Goal: Information Seeking & Learning: Learn about a topic

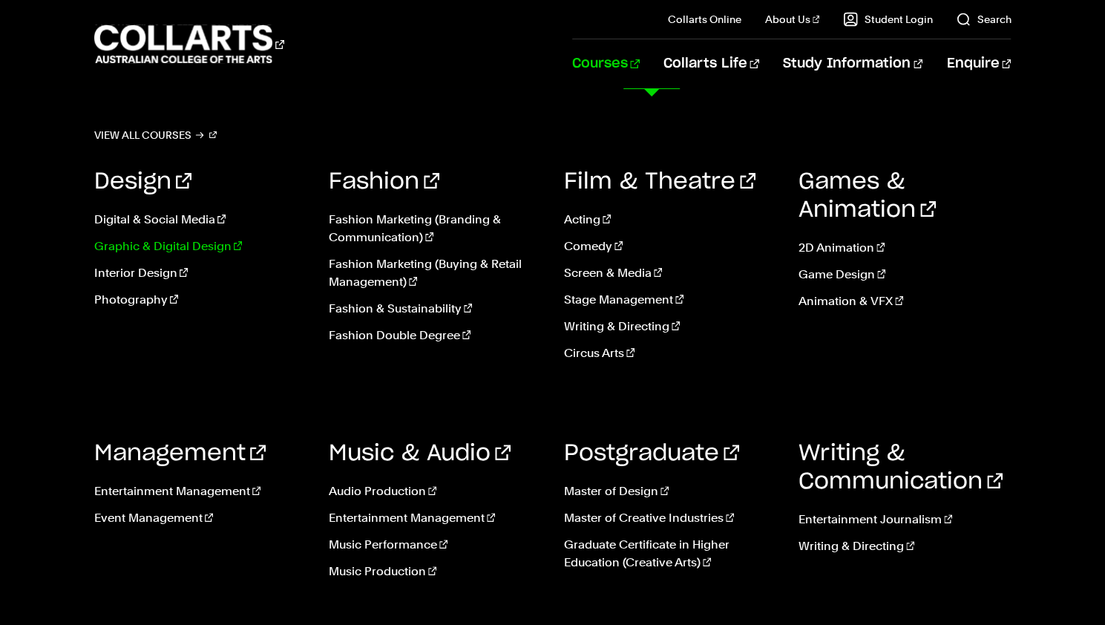
scroll to position [3, 0]
click at [163, 245] on link "Graphic & Digital Design" at bounding box center [200, 246] width 212 height 18
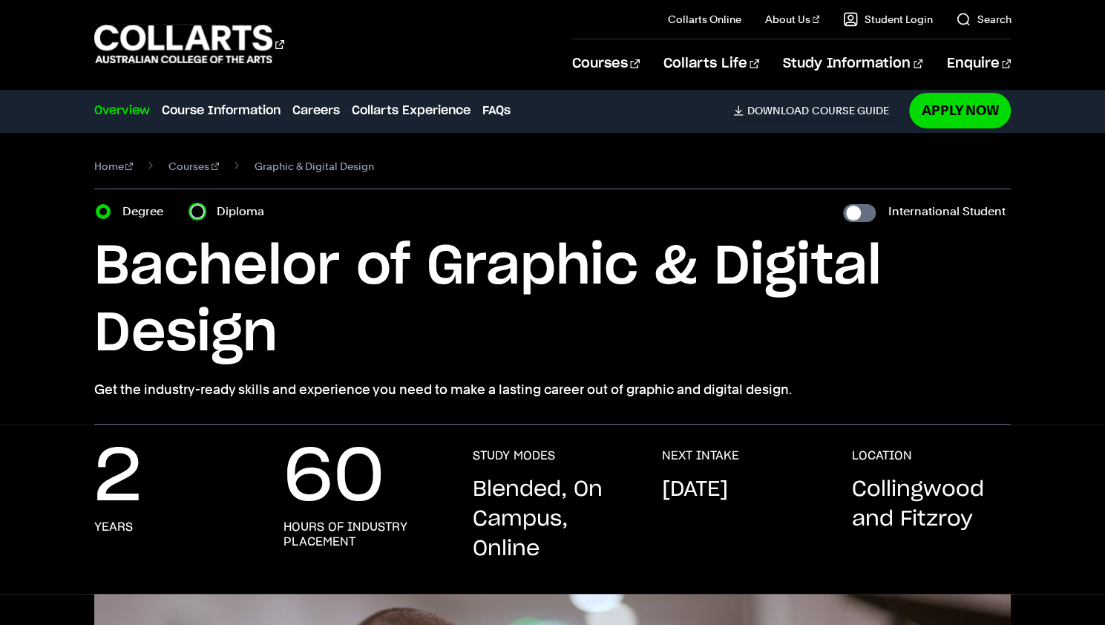
click at [197, 211] on input "Diploma" at bounding box center [197, 211] width 15 height 15
radio input "true"
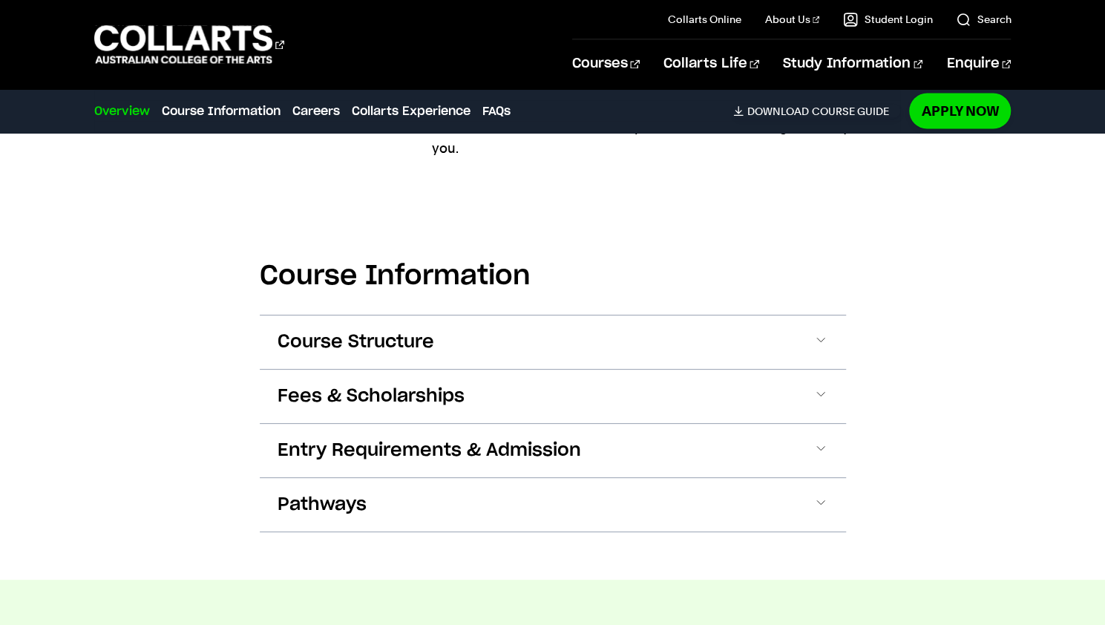
scroll to position [1618, 0]
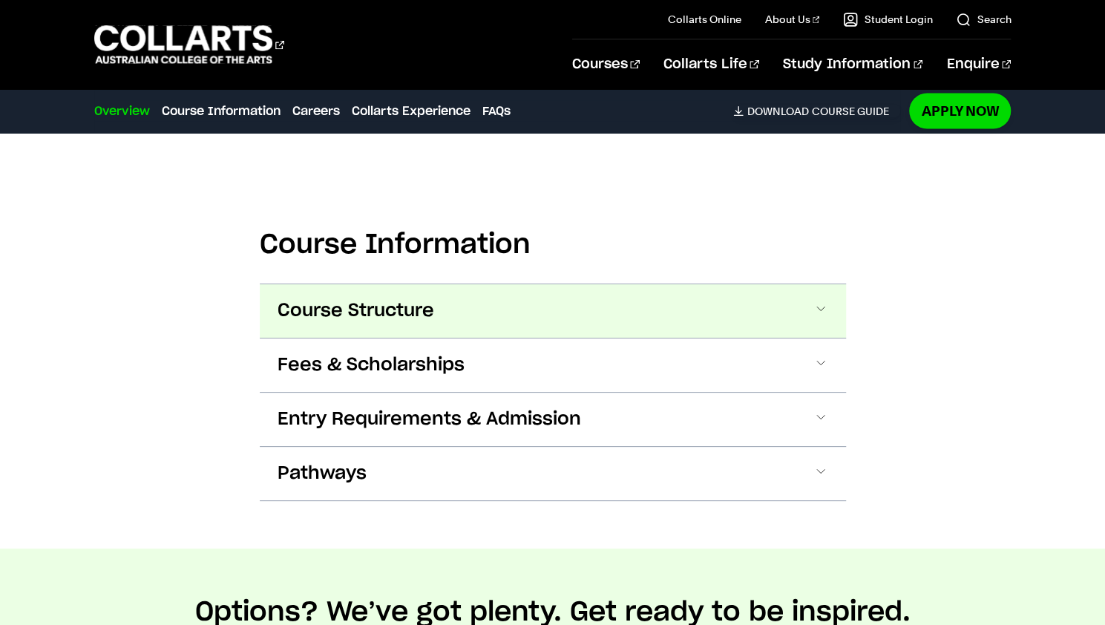
click at [0, 0] on span at bounding box center [0, 0] width 0 height 0
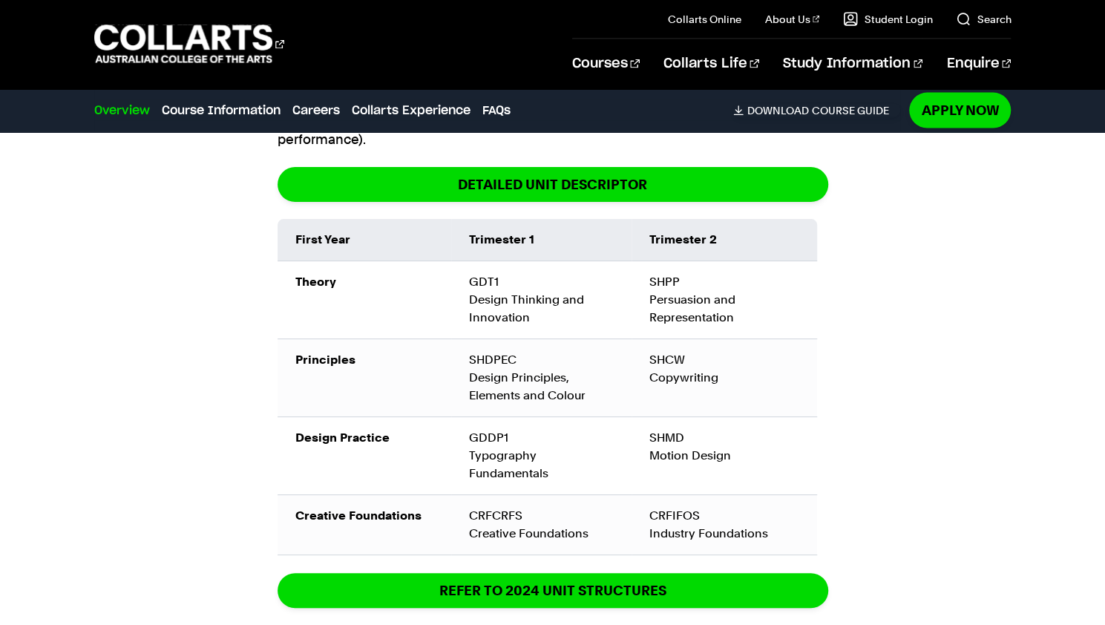
scroll to position [1925, 0]
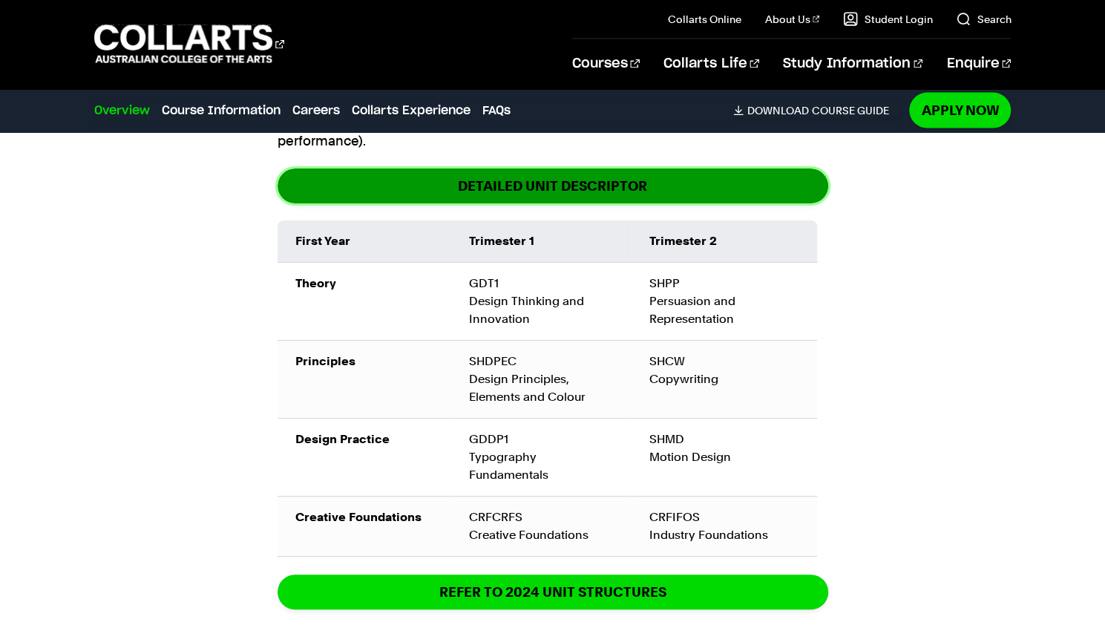
click at [537, 168] on link "DETAILED UNIT DESCRIPTOR" at bounding box center [553, 185] width 551 height 35
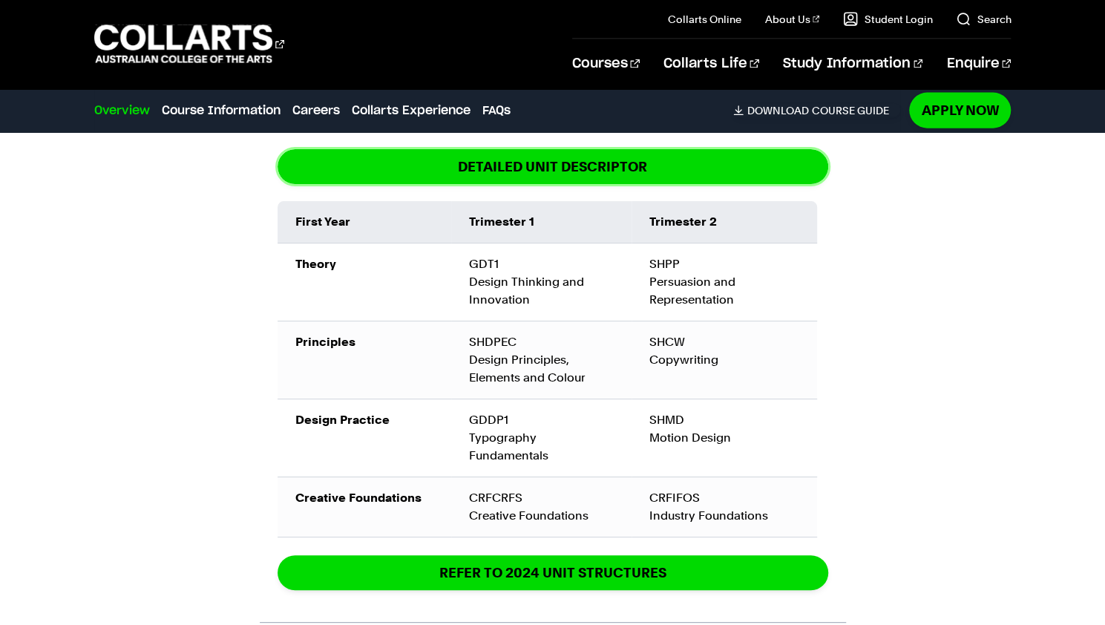
scroll to position [1966, 0]
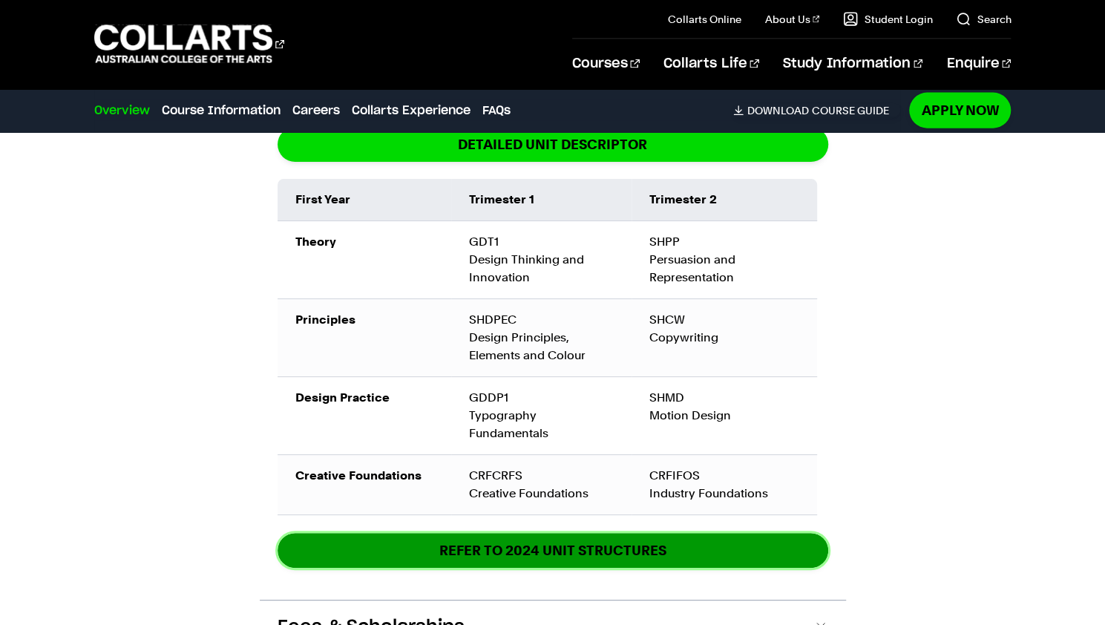
click at [545, 533] on link "REFER TO 2024 unit structures" at bounding box center [553, 550] width 551 height 35
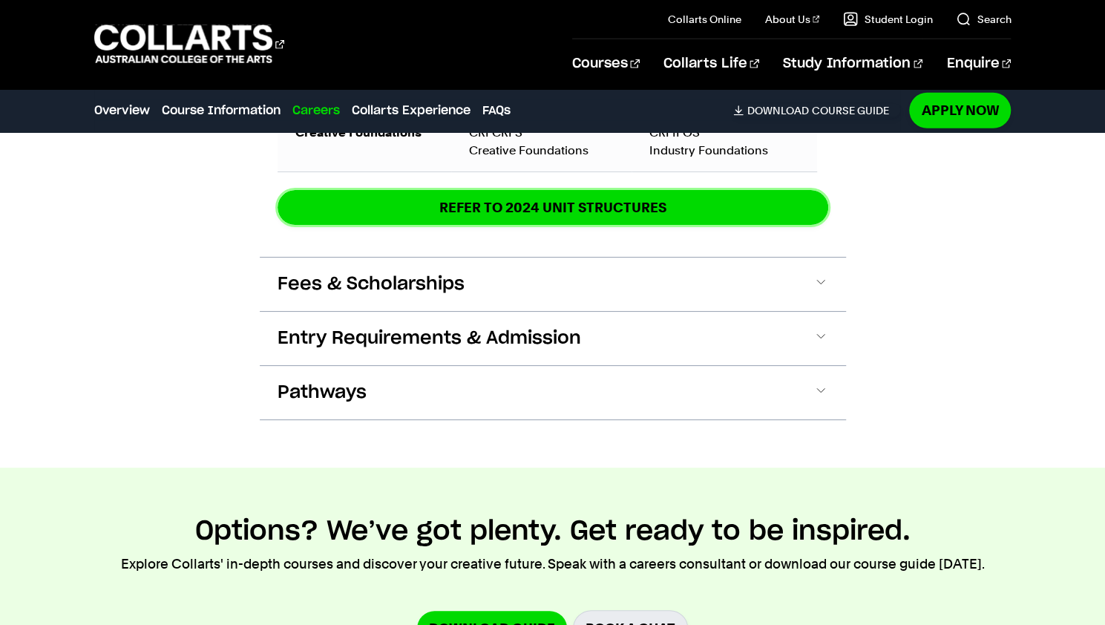
scroll to position [2219, 0]
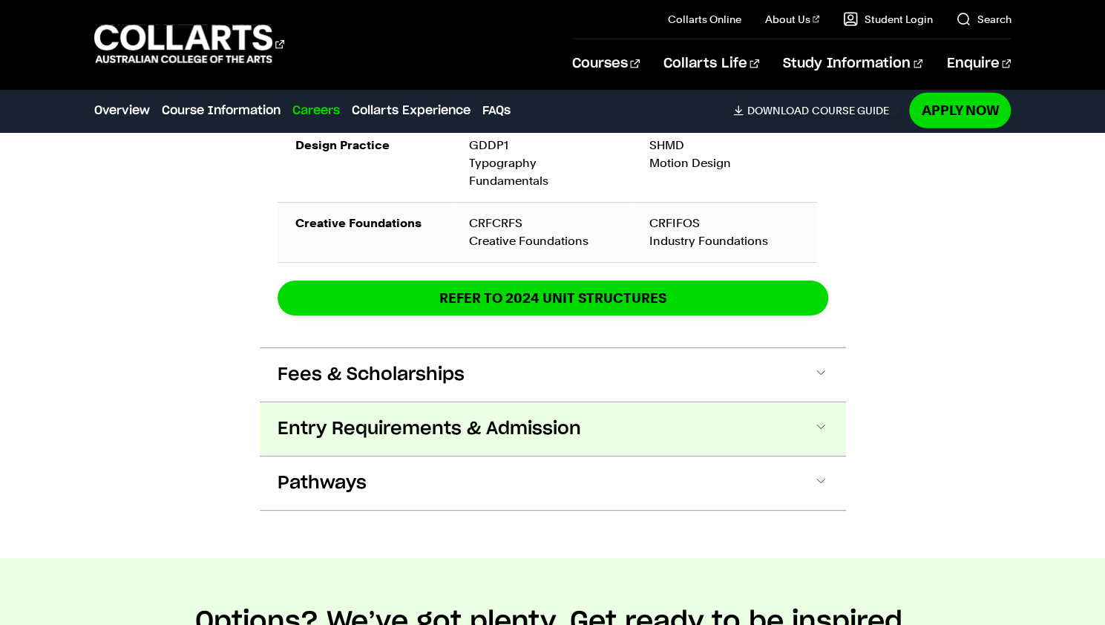
click at [0, 0] on button "Entry Requirements & Admission" at bounding box center [0, 0] width 0 height 0
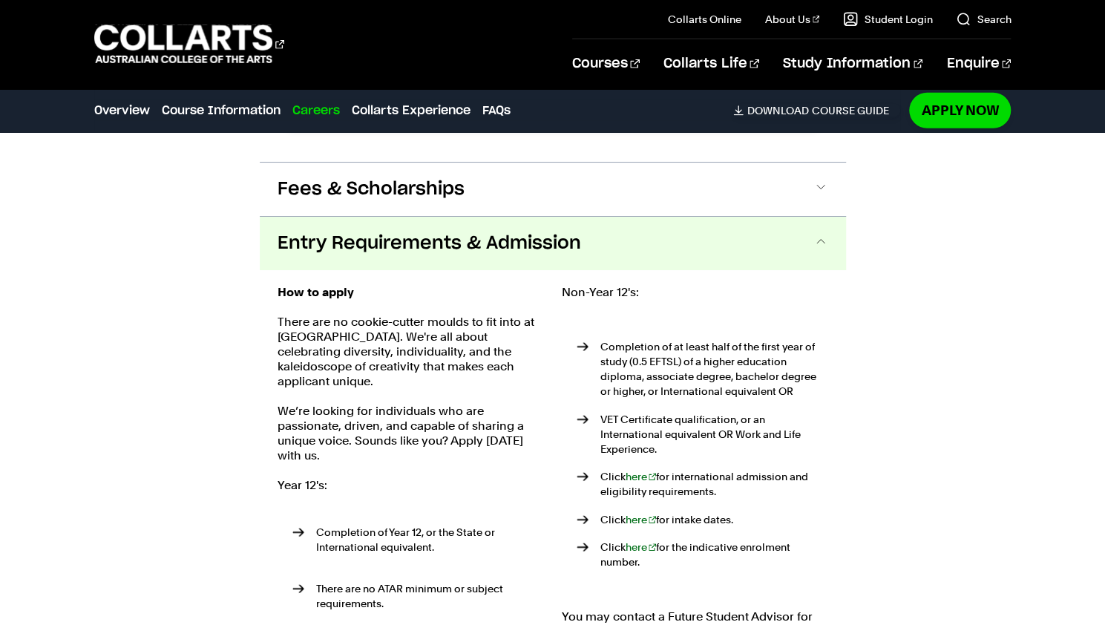
scroll to position [2407, 0]
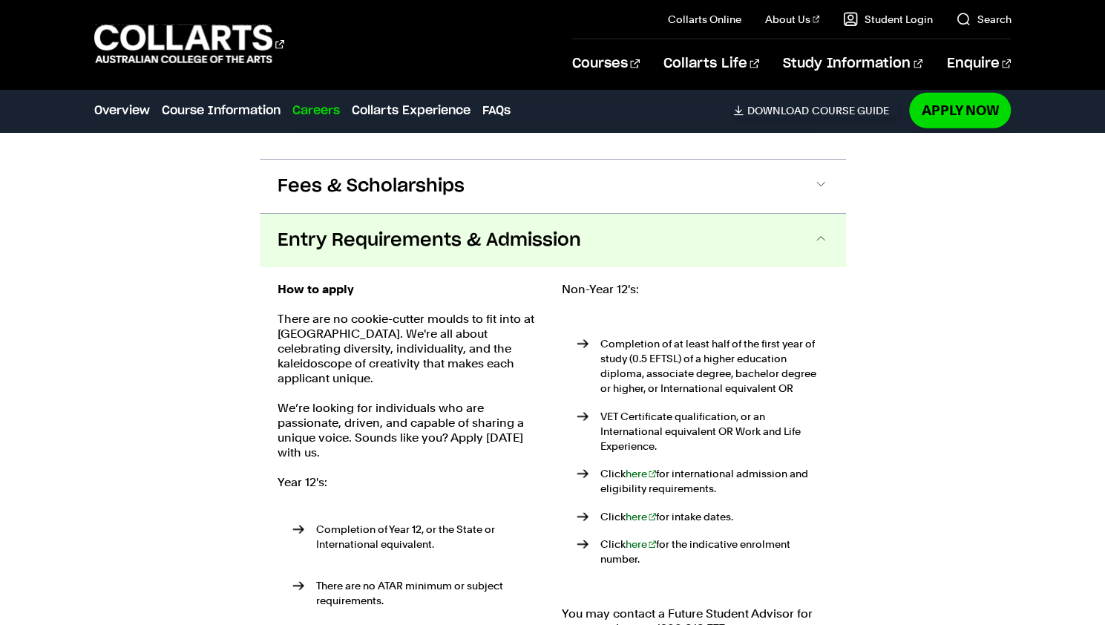
click at [820, 231] on span at bounding box center [820, 240] width 15 height 19
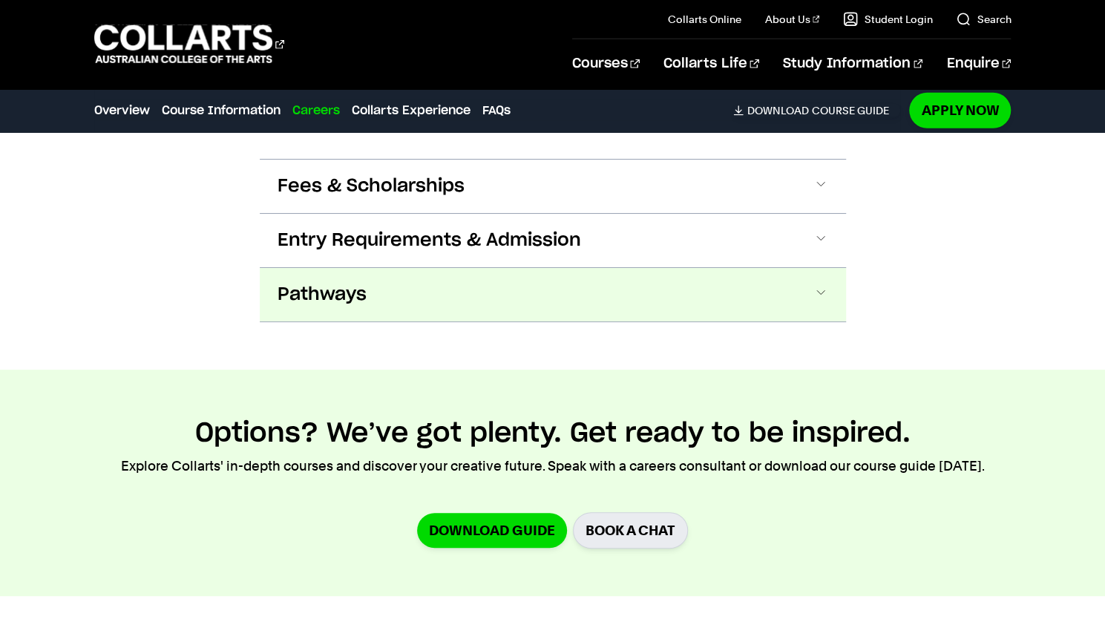
click at [0, 0] on span at bounding box center [0, 0] width 0 height 0
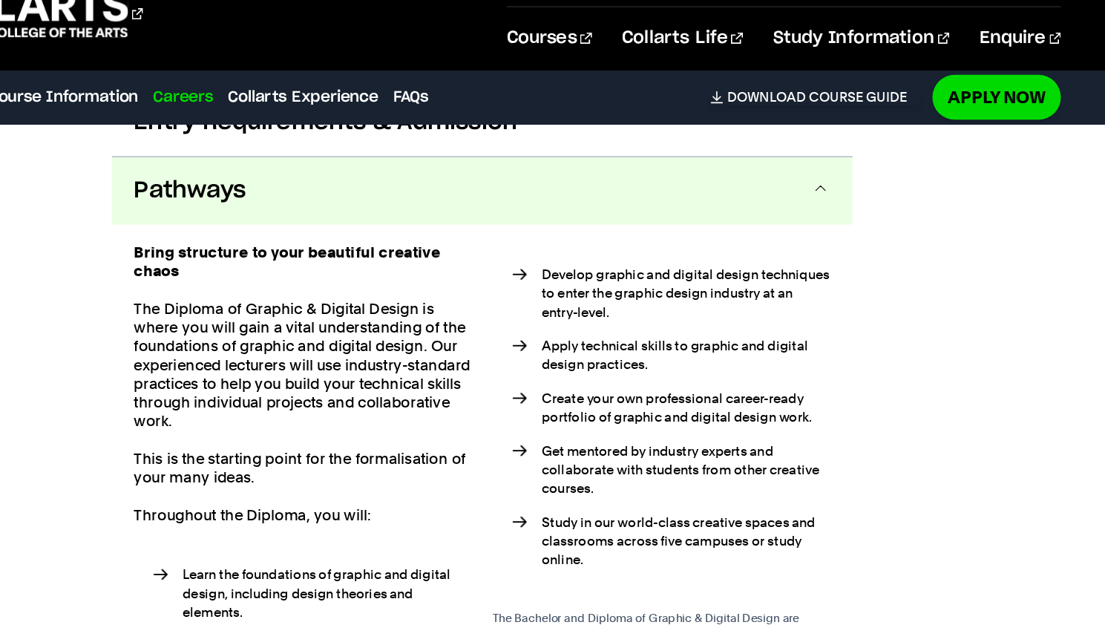
scroll to position [2517, 0]
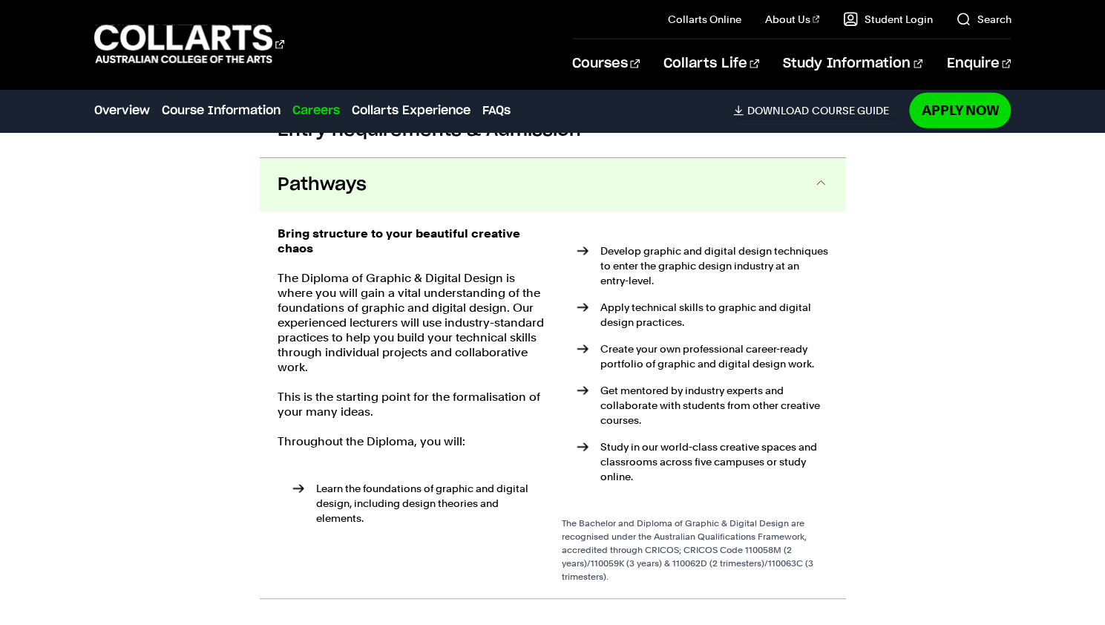
click at [822, 175] on span at bounding box center [820, 184] width 15 height 19
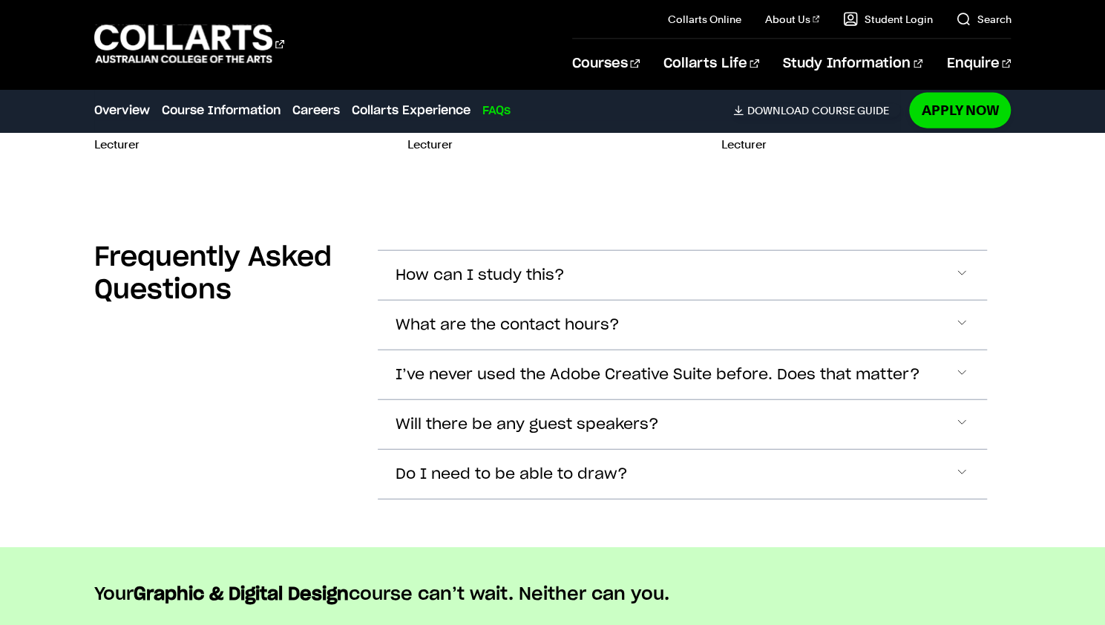
scroll to position [5276, 0]
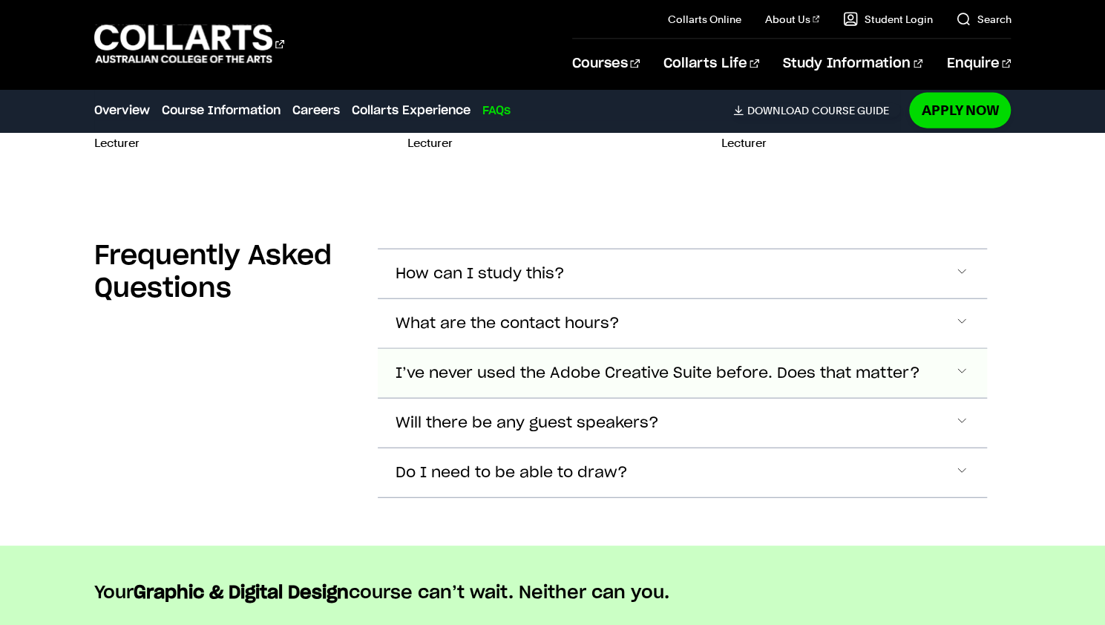
click at [940, 298] on button "I’ve never used the Adobe Creative Suite before. Does that matter?" at bounding box center [683, 273] width 610 height 49
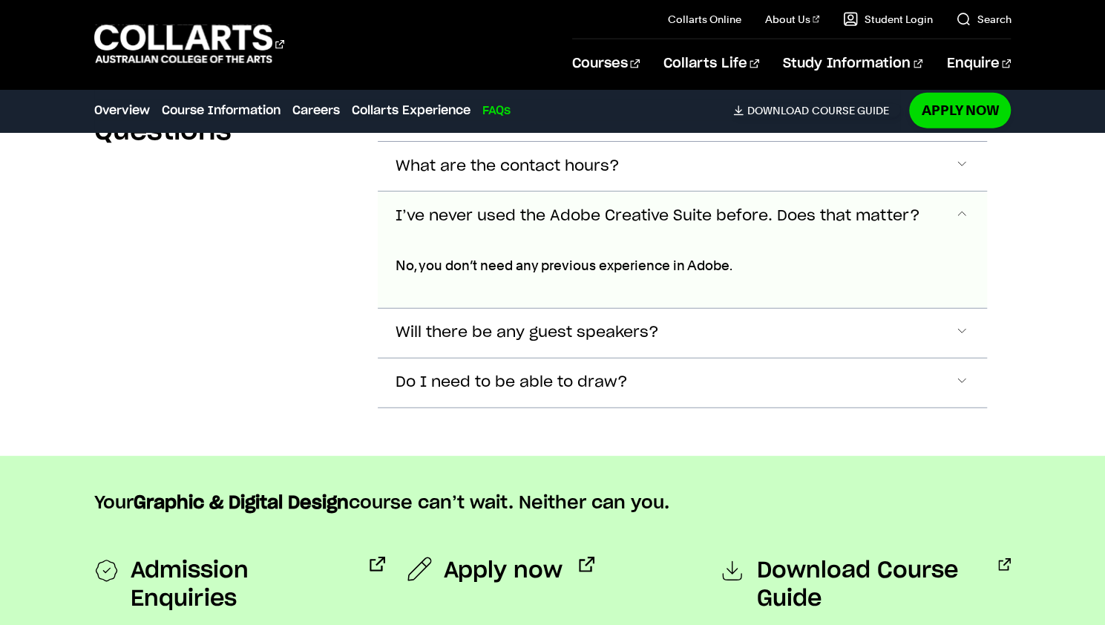
scroll to position [5464, 0]
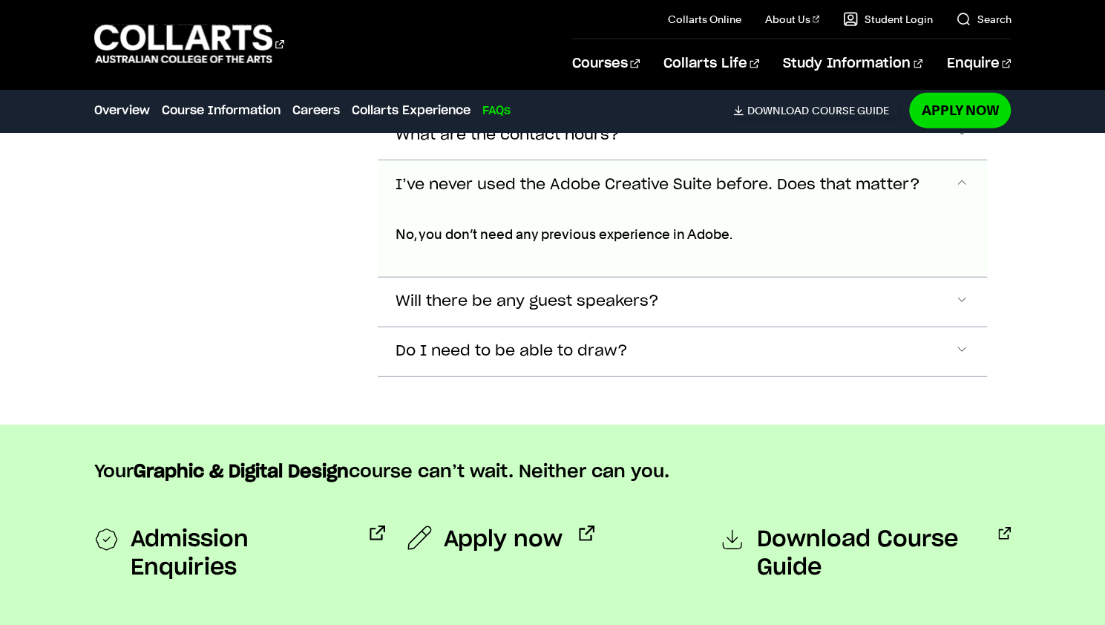
click at [927, 160] on button "I’ve never used the Adobe Creative Suite before. Does that matter?" at bounding box center [683, 184] width 610 height 49
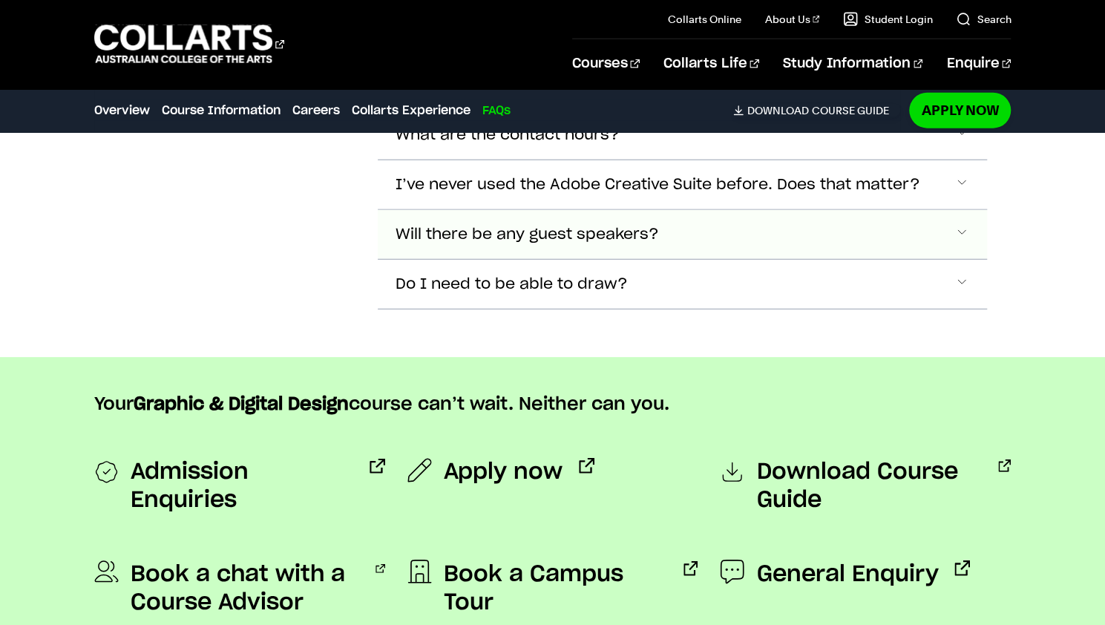
click at [902, 110] on button "Will there be any guest speakers?" at bounding box center [683, 85] width 610 height 49
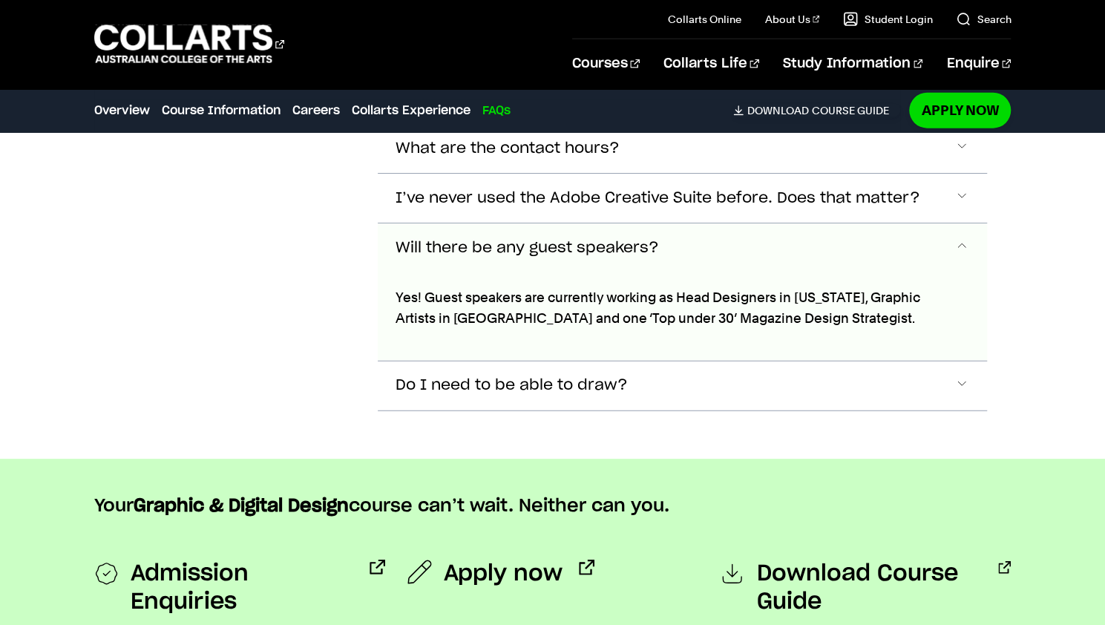
scroll to position [5449, 0]
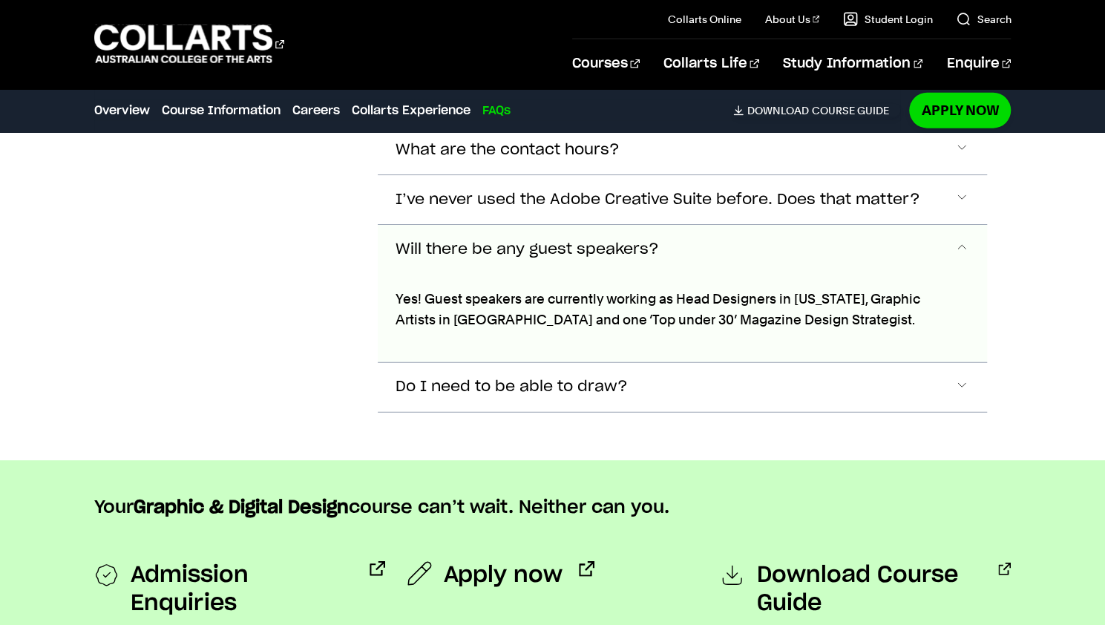
click at [957, 240] on span "Accordion Section" at bounding box center [961, 249] width 15 height 19
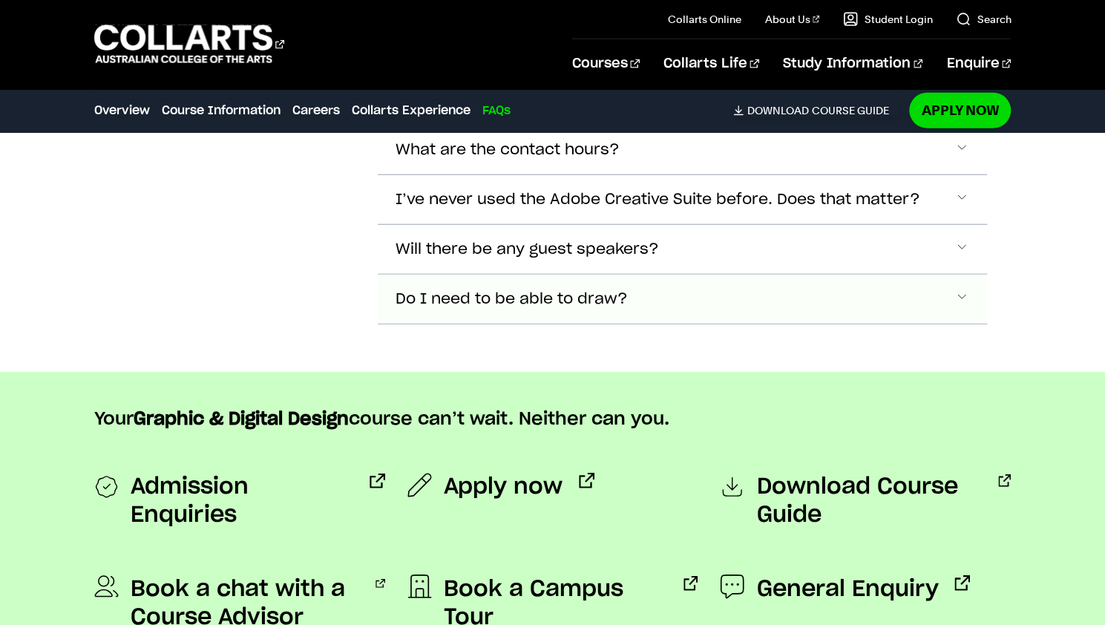
click at [951, 125] on button "Do I need to be able to draw?" at bounding box center [683, 100] width 610 height 49
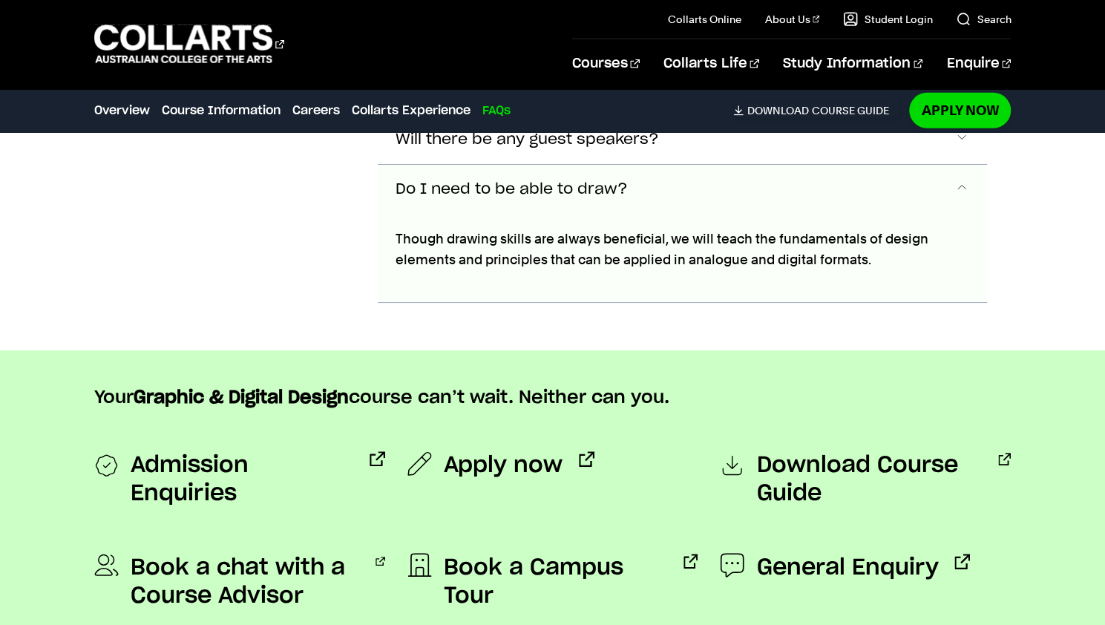
scroll to position [5561, 0]
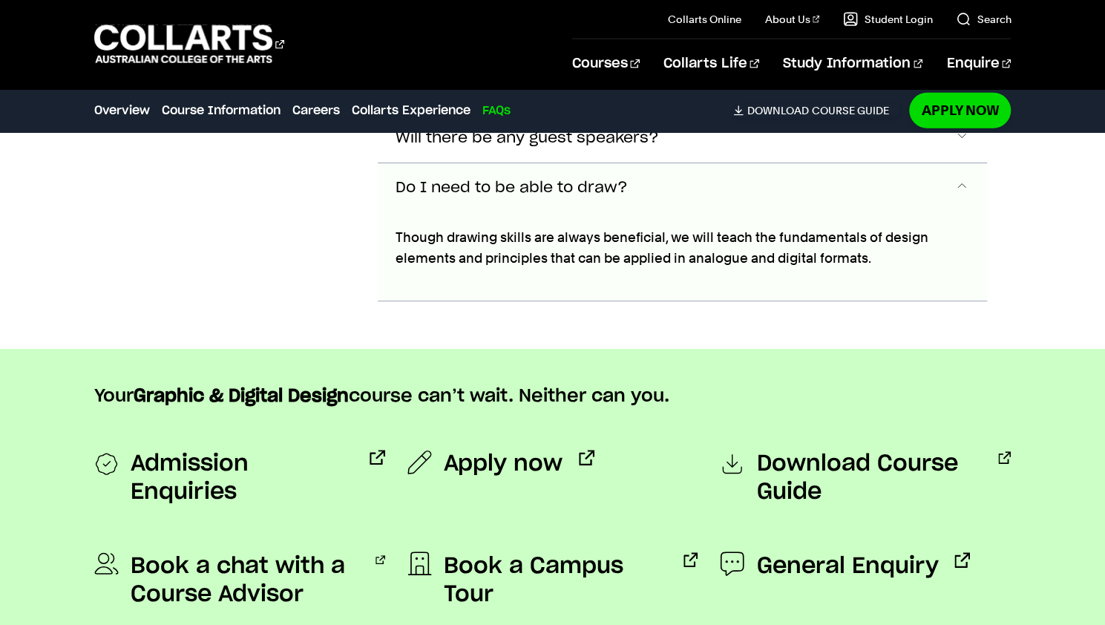
click at [948, 163] on button "Do I need to be able to draw?" at bounding box center [683, 187] width 610 height 49
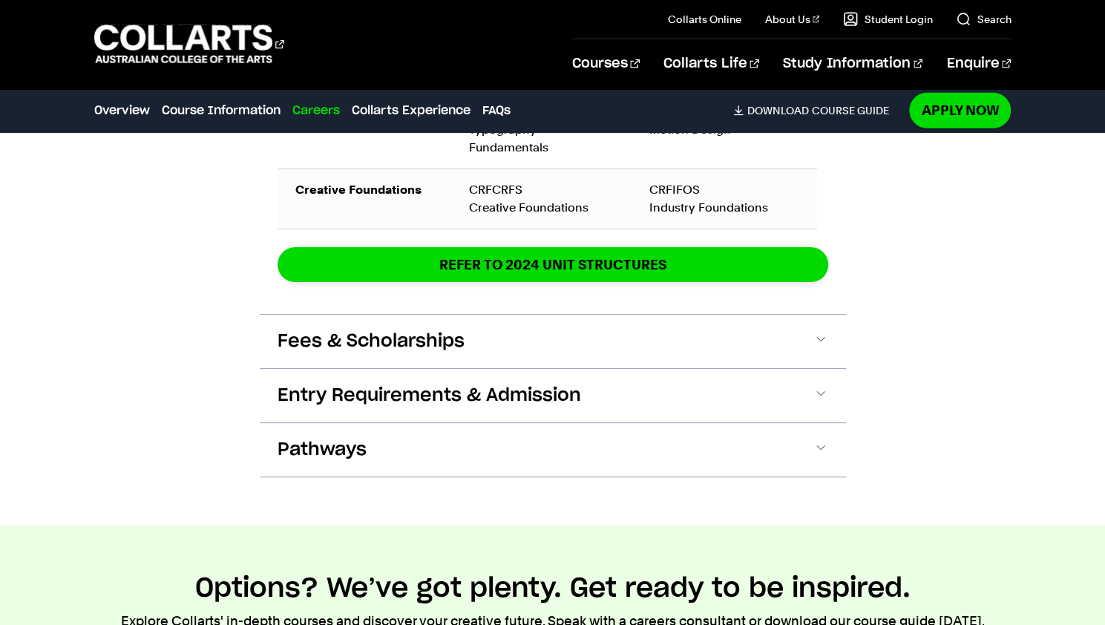
scroll to position [2302, 0]
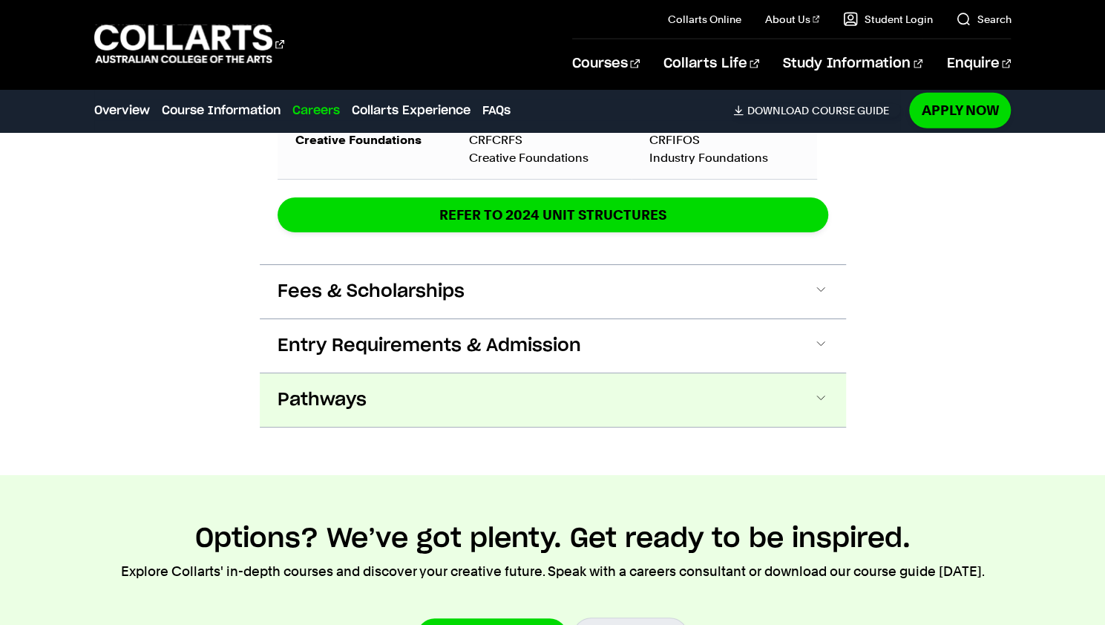
click at [0, 0] on button "Pathways" at bounding box center [0, 0] width 0 height 0
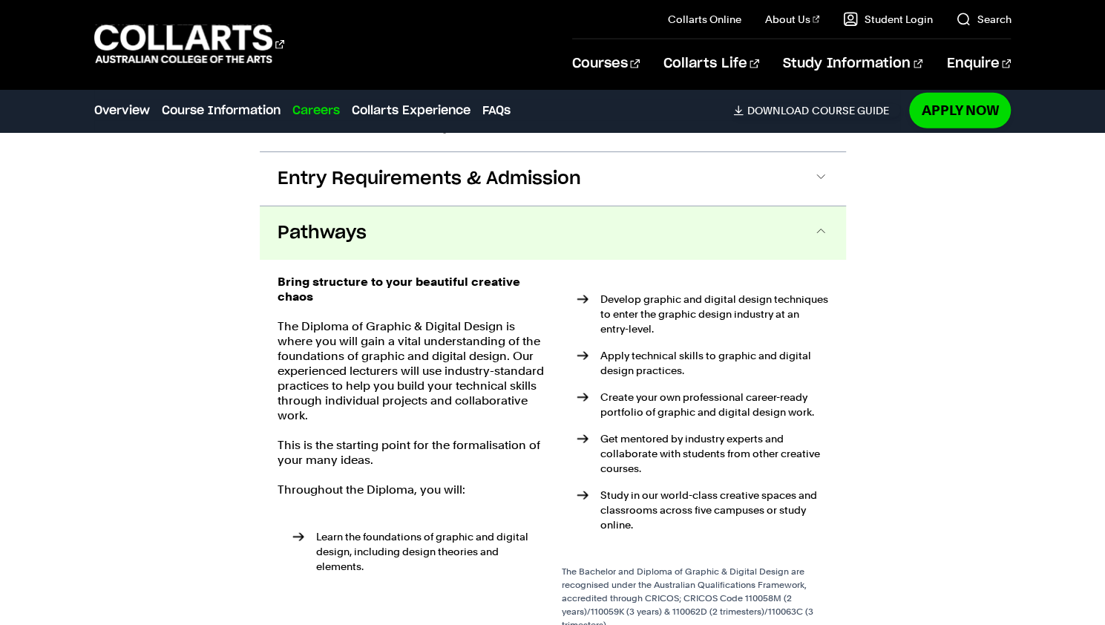
scroll to position [2517, 0]
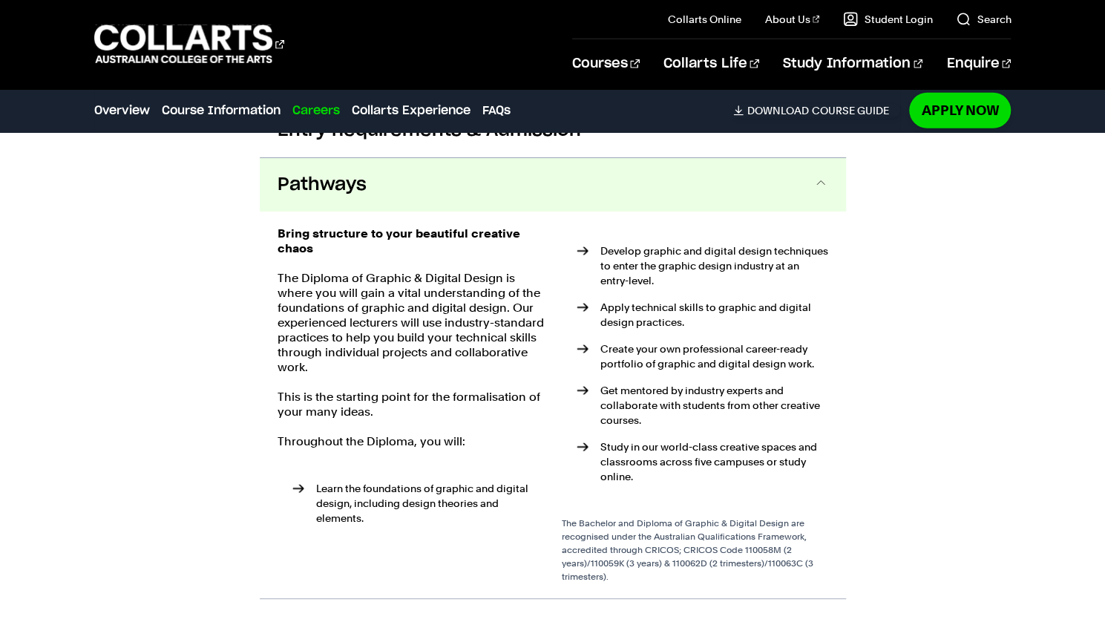
click at [720, 174] on button "Pathways" at bounding box center [553, 184] width 586 height 53
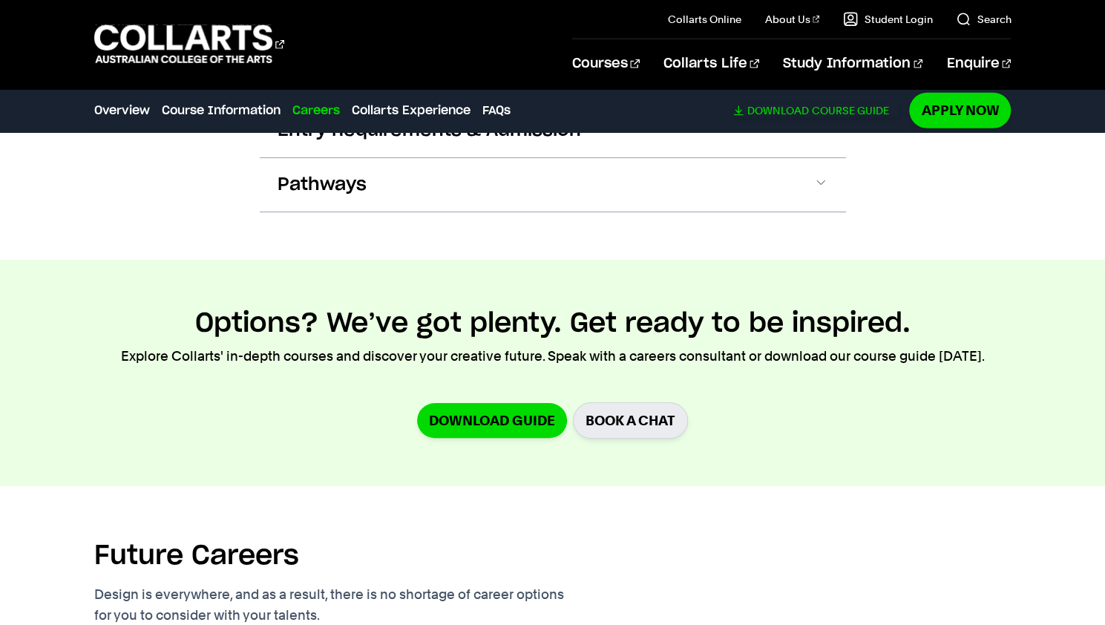
click at [833, 112] on link "Download Course Guide" at bounding box center [816, 110] width 167 height 13
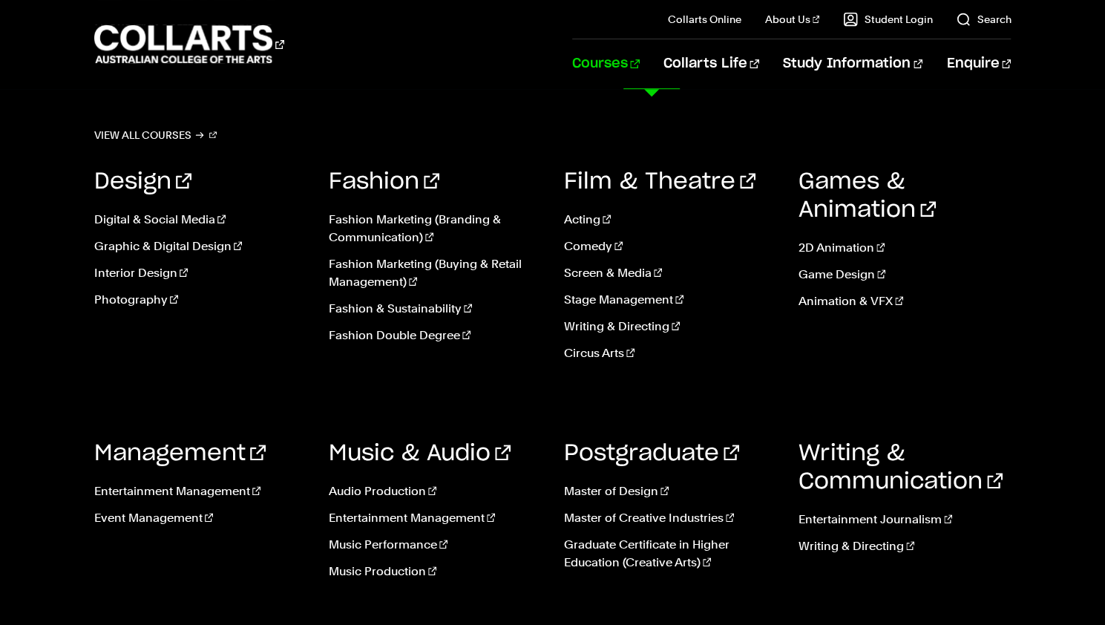
scroll to position [352, 0]
click at [614, 493] on link "Master of Design" at bounding box center [670, 491] width 212 height 18
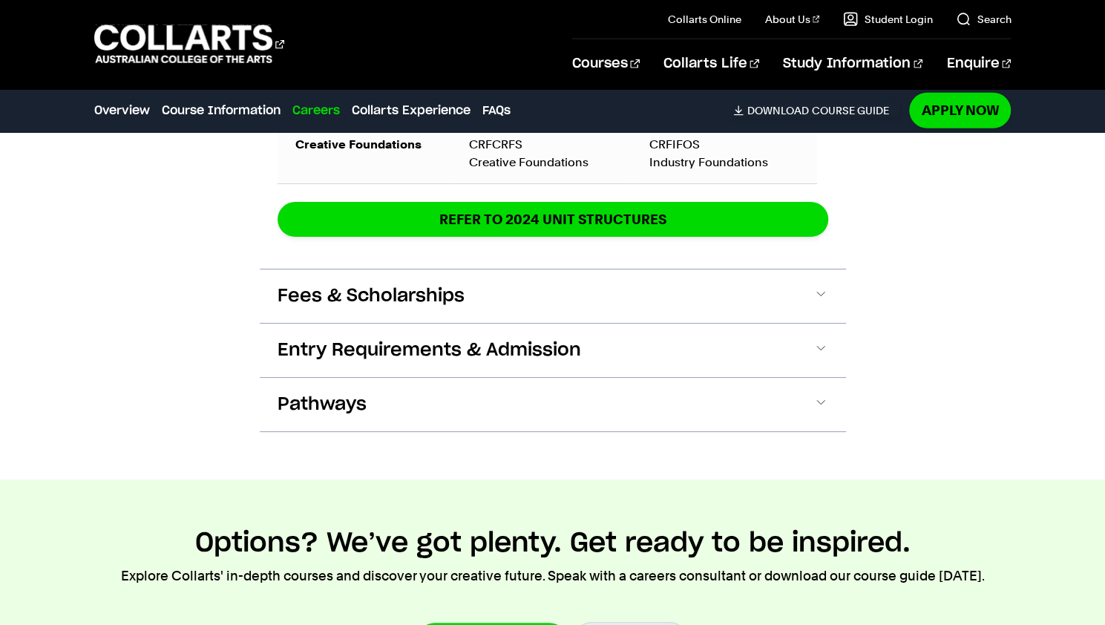
scroll to position [2298, 0]
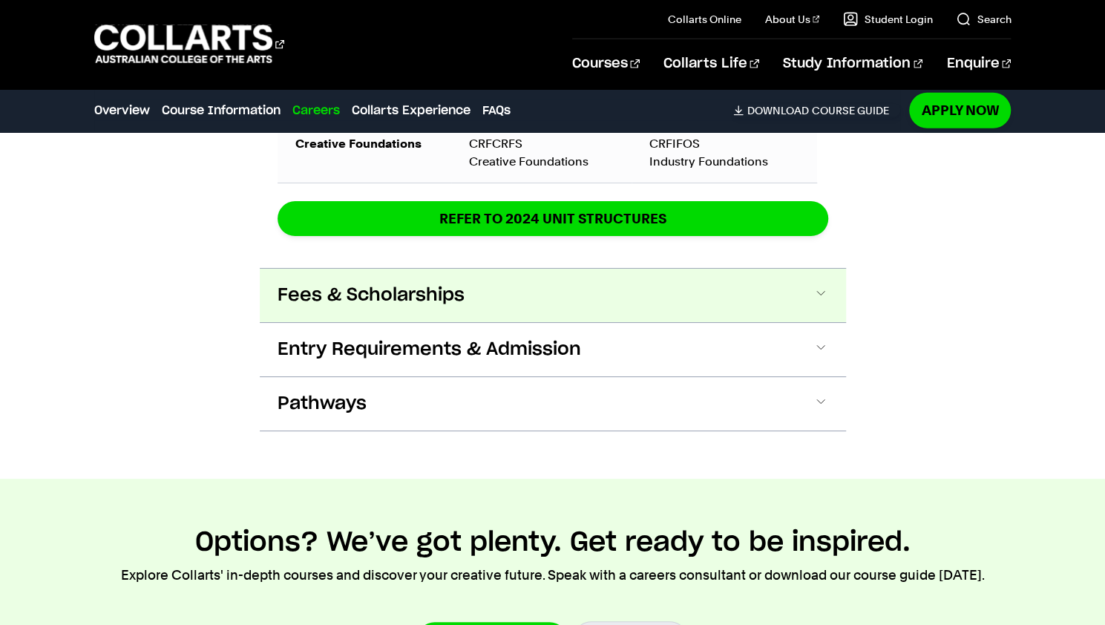
click at [0, 0] on button "Fees & Scholarships" at bounding box center [0, 0] width 0 height 0
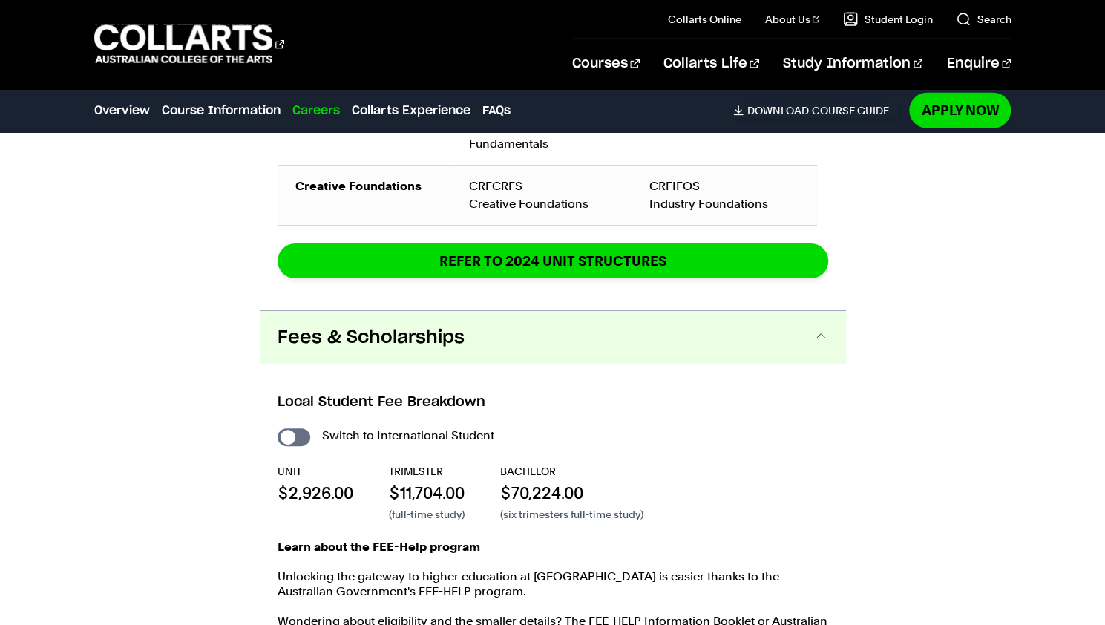
scroll to position [2254, 0]
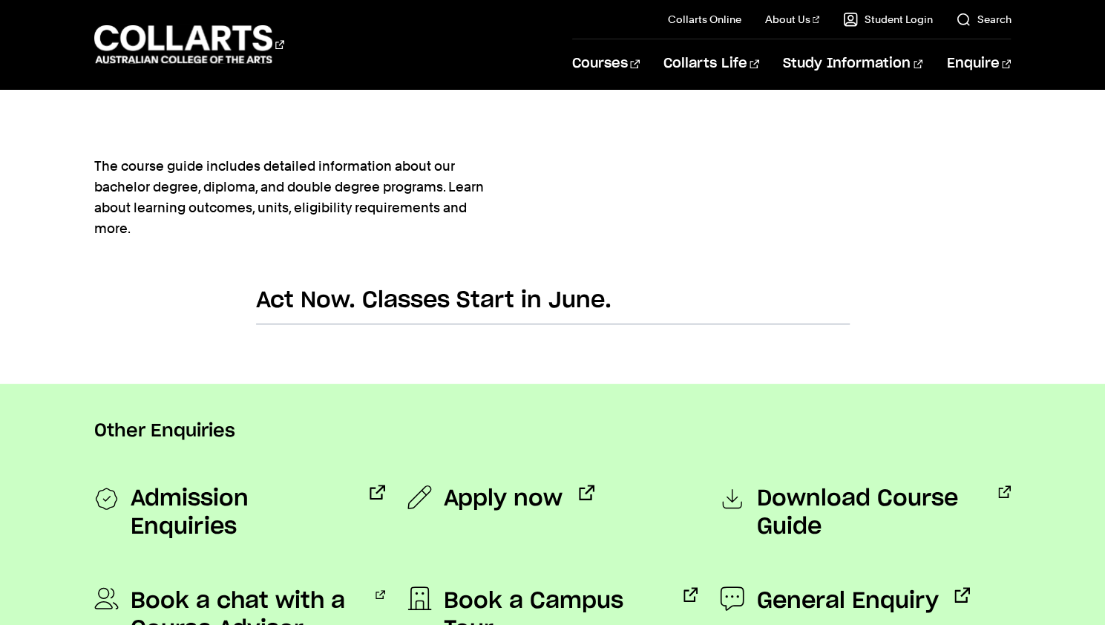
scroll to position [890, 0]
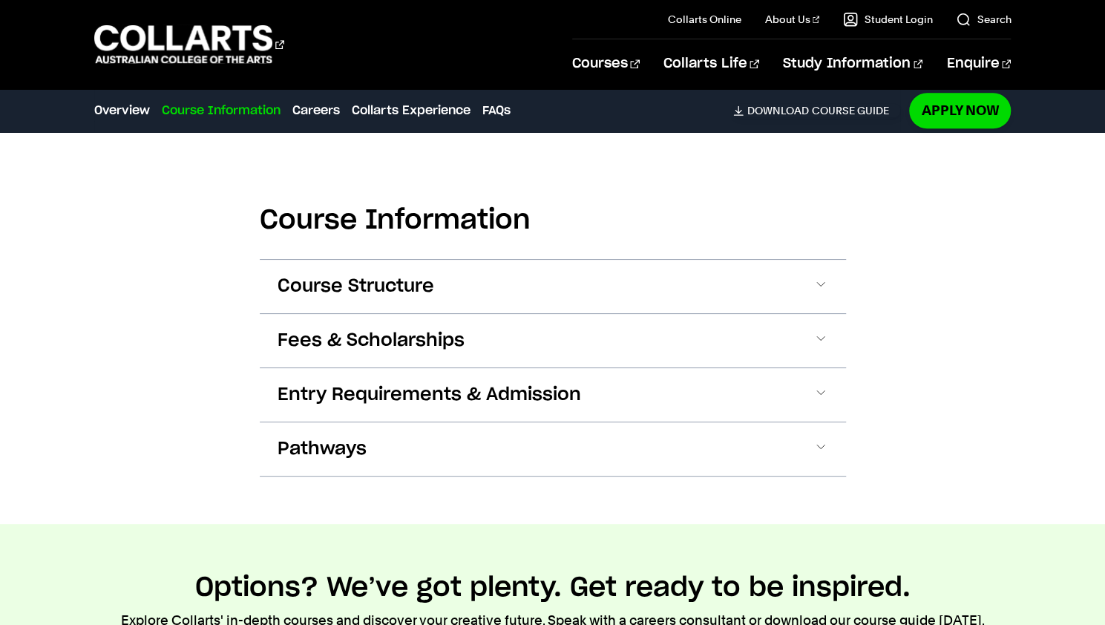
scroll to position [859, 0]
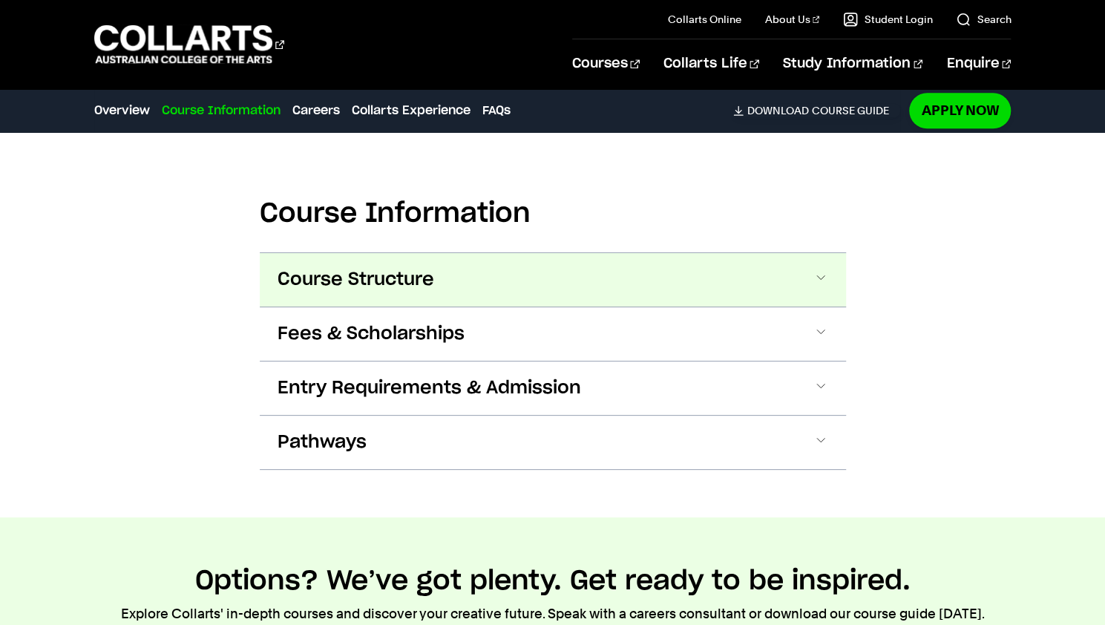
click at [559, 269] on button "Course Structure" at bounding box center [553, 279] width 586 height 53
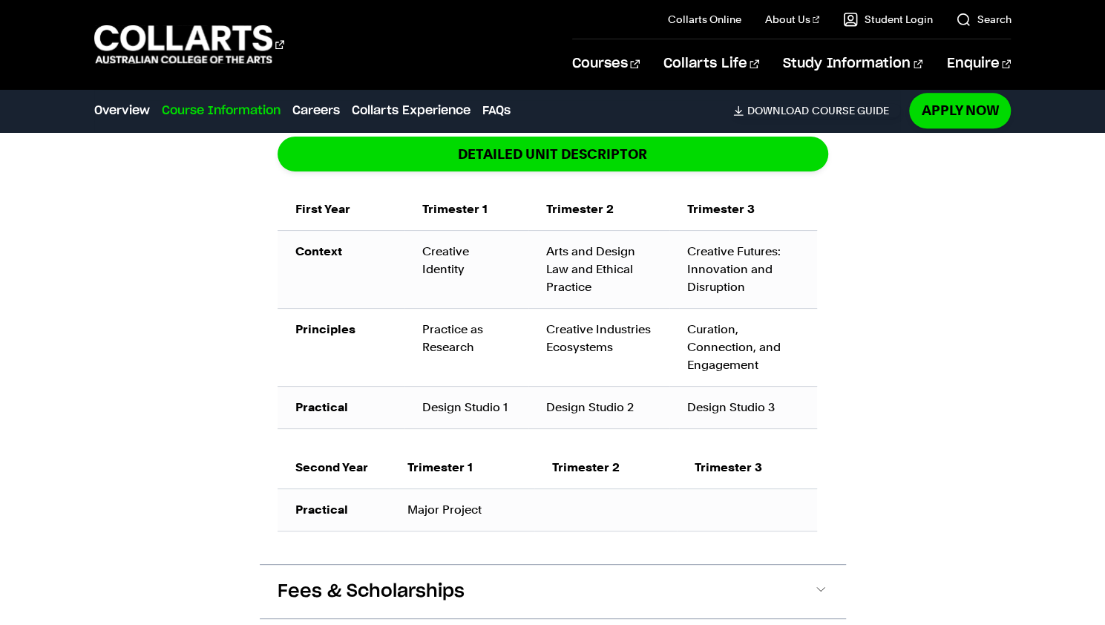
scroll to position [1045, 0]
